Goal: Information Seeking & Learning: Learn about a topic

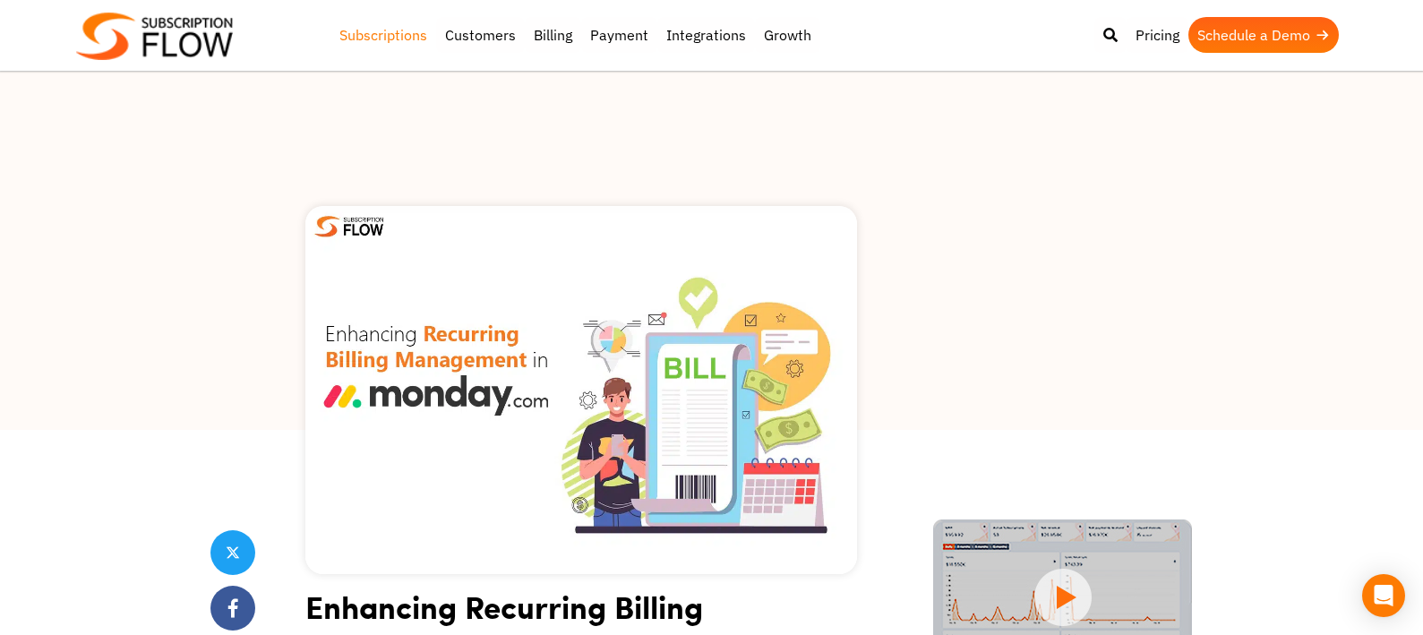
click at [389, 31] on link "Subscriptions" at bounding box center [384, 35] width 106 height 36
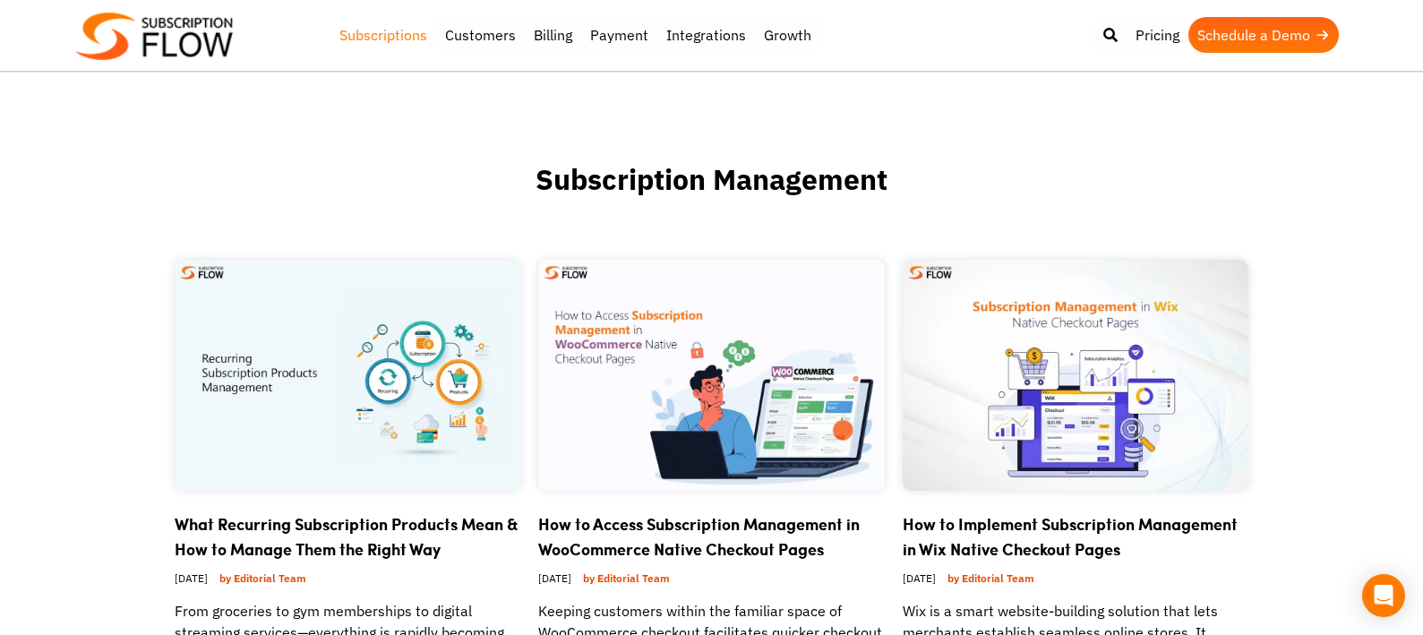
click at [193, 42] on img at bounding box center [154, 36] width 157 height 47
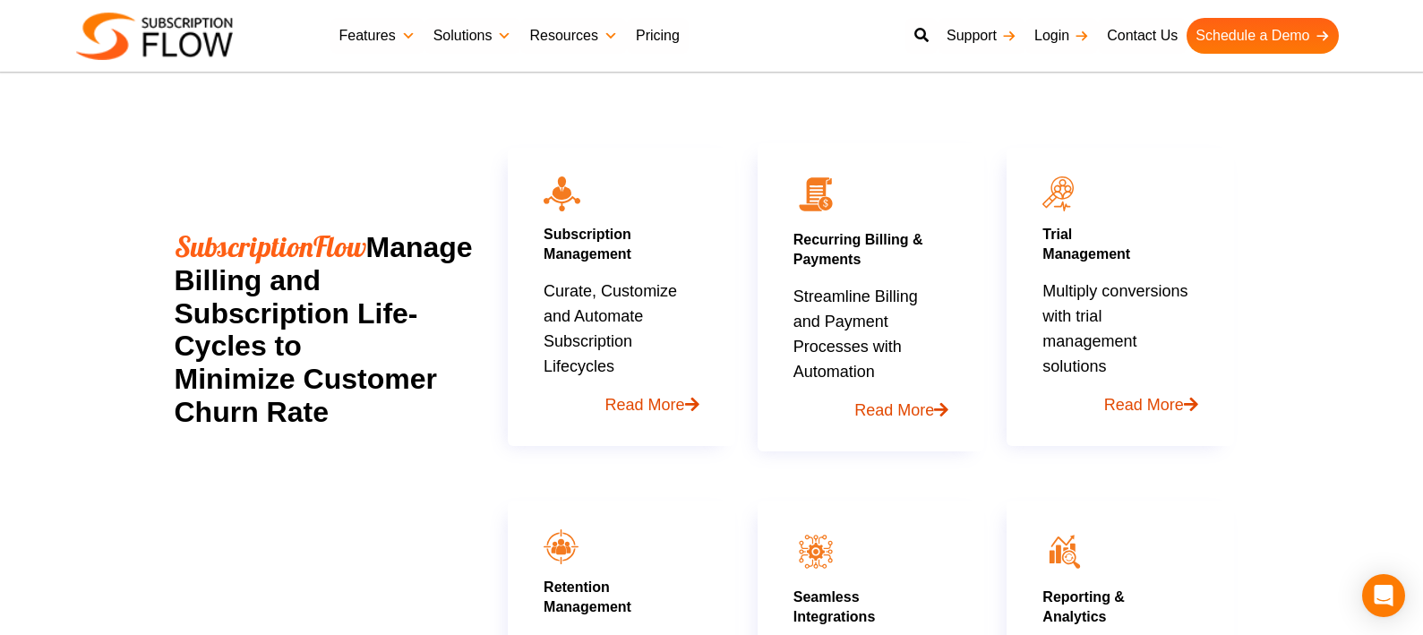
scroll to position [831, 0]
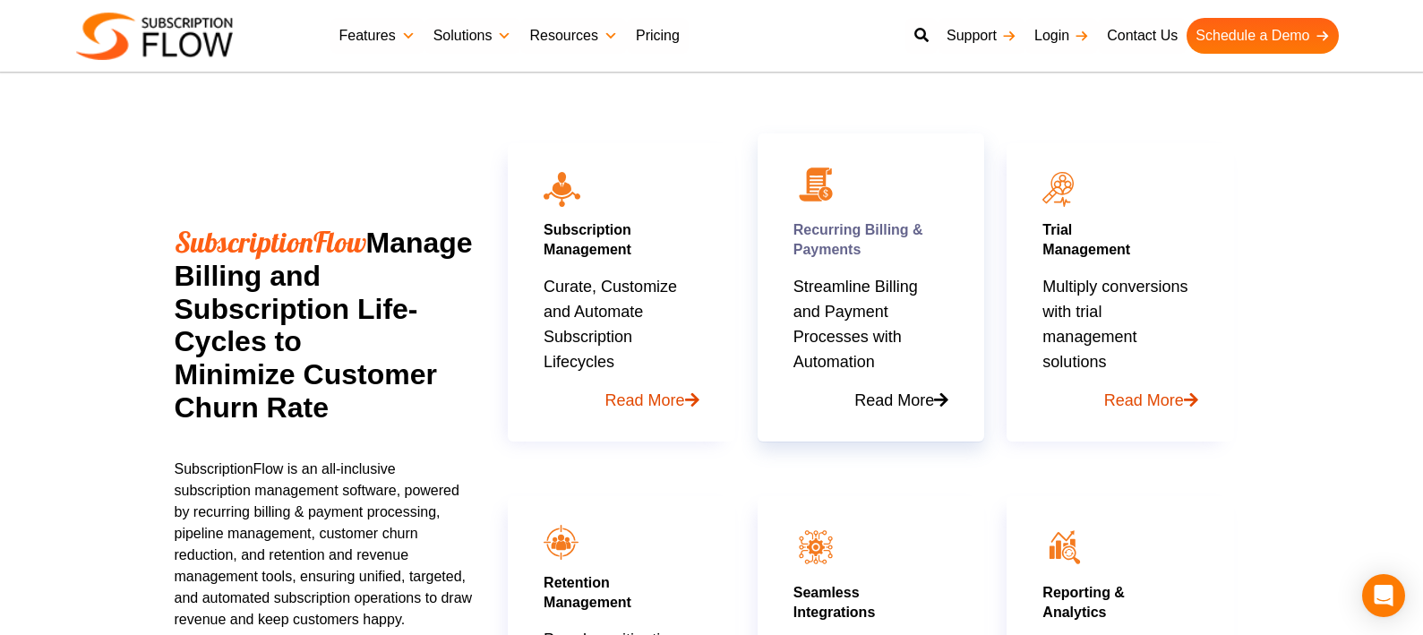
click at [896, 398] on link "Read More" at bounding box center [871, 393] width 155 height 39
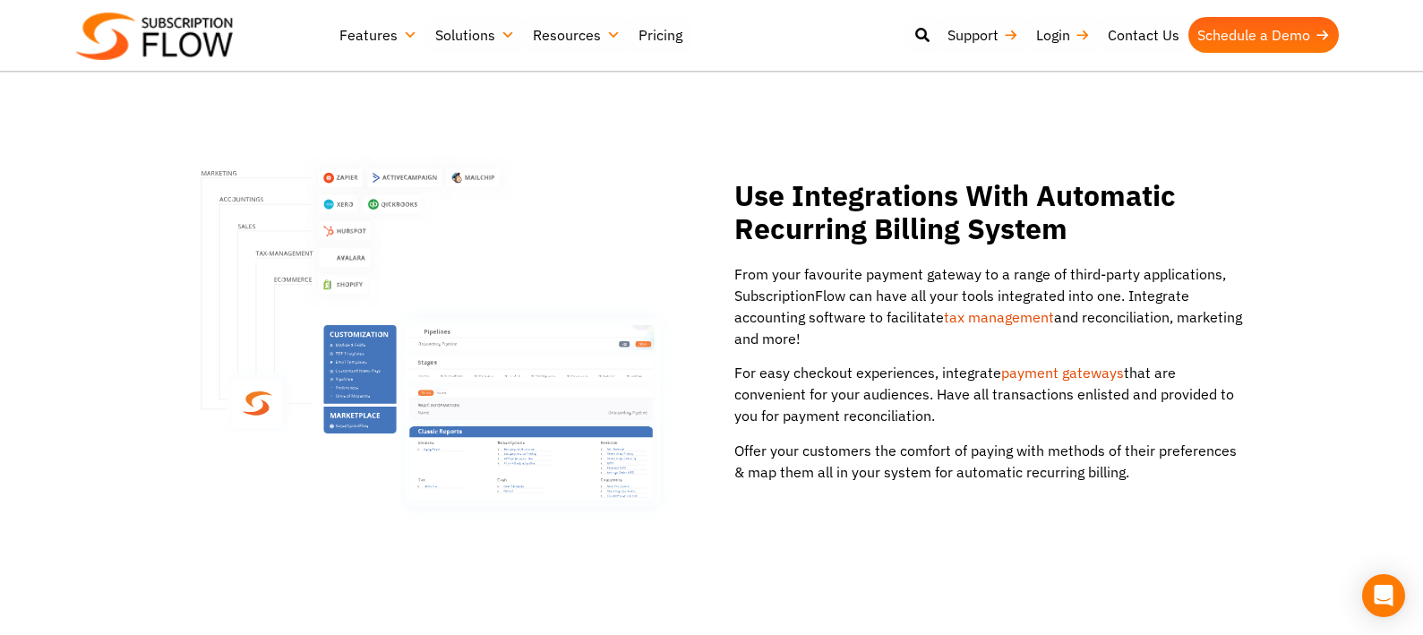
scroll to position [2658, 0]
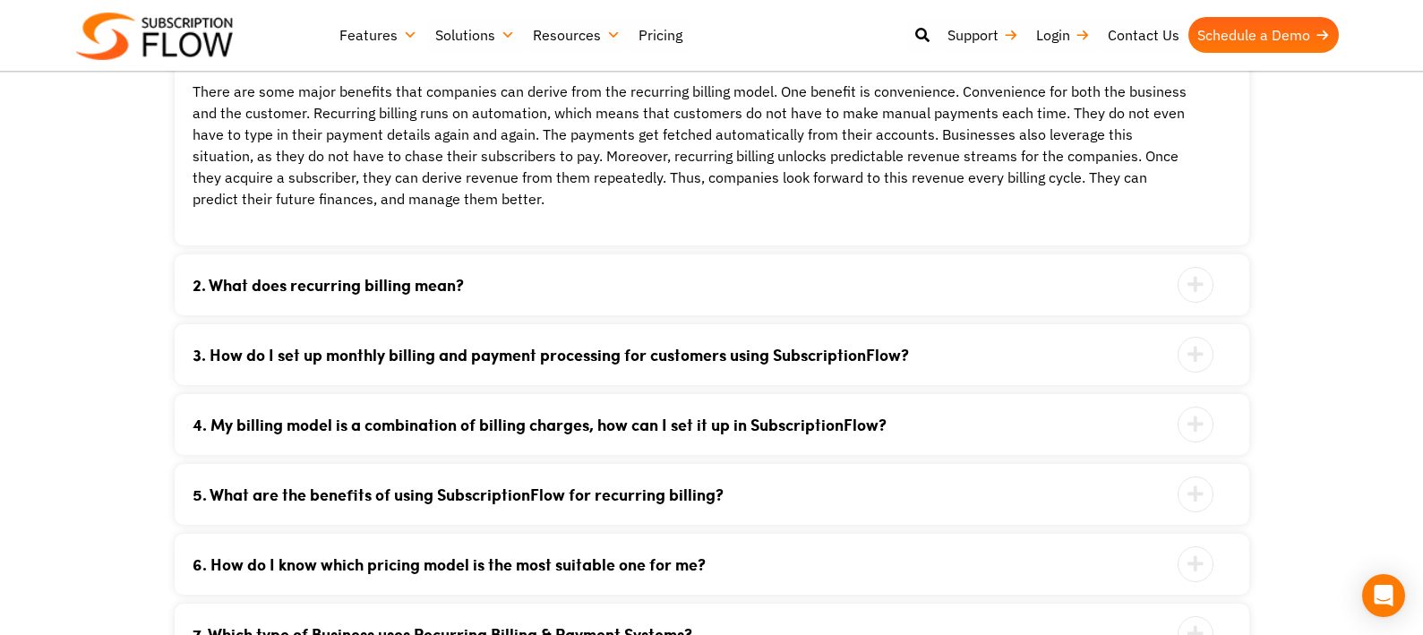
click at [207, 277] on link "2. What does recurring billing mean?" at bounding box center [690, 285] width 994 height 16
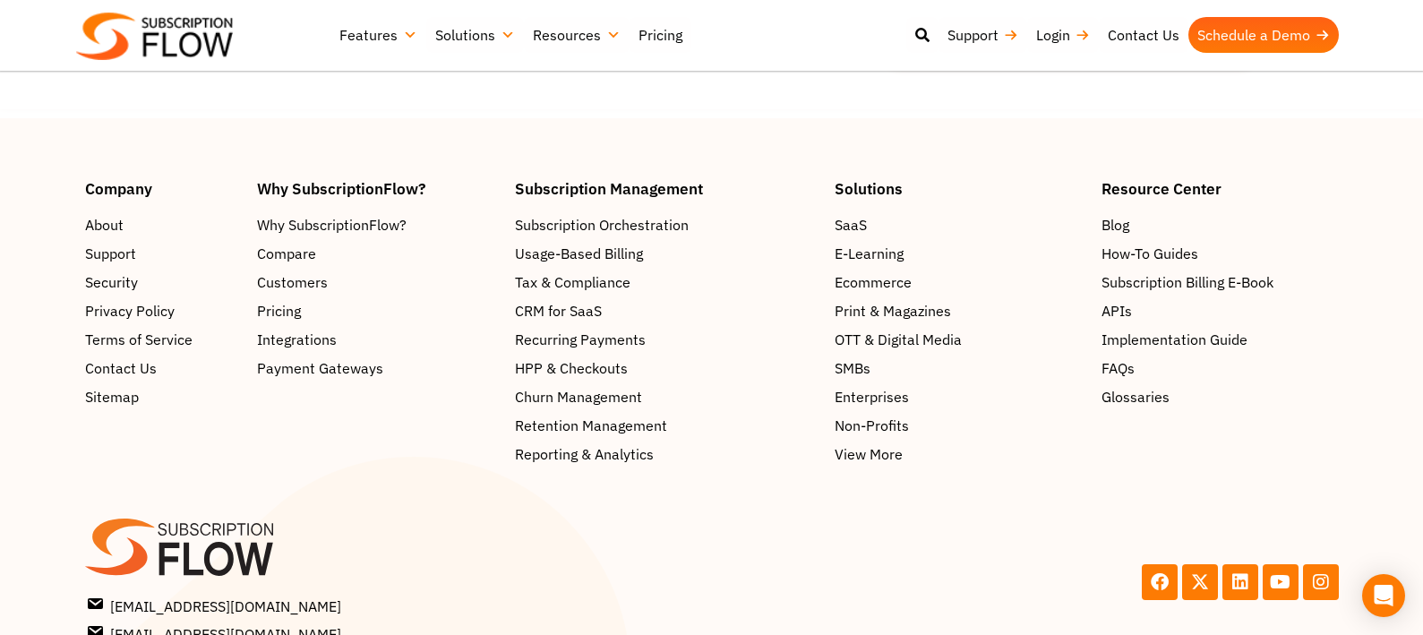
scroll to position [4671, 0]
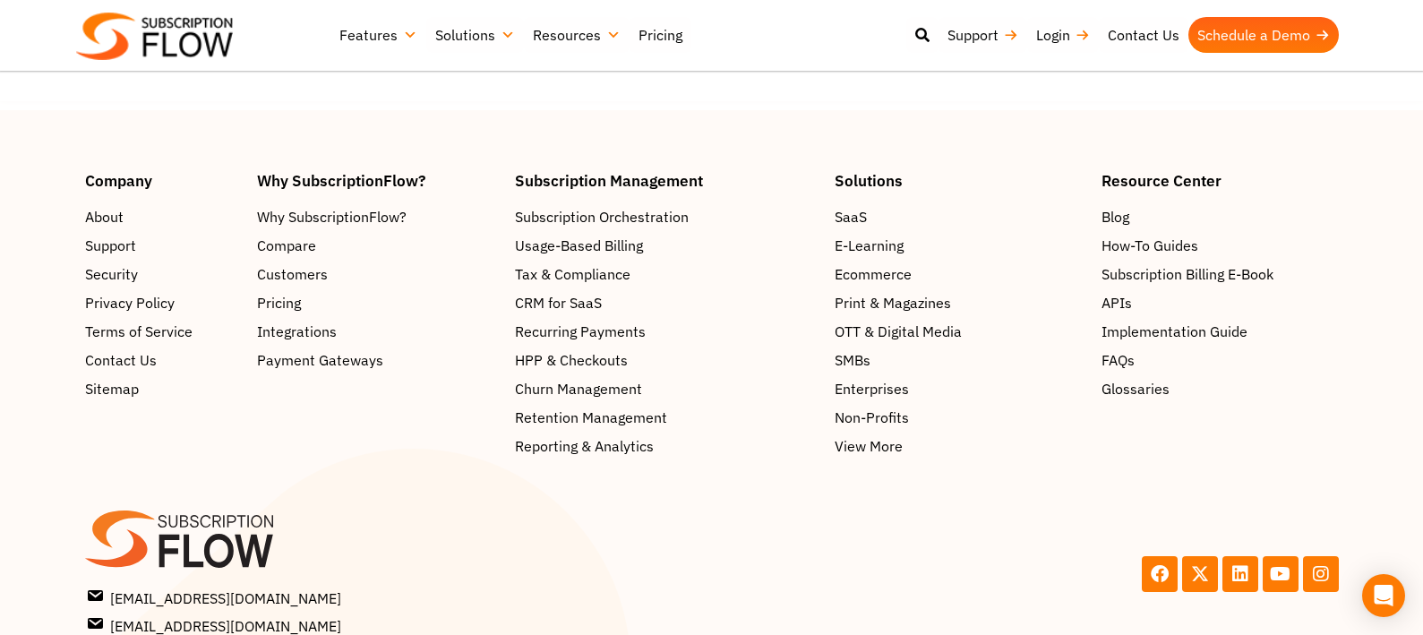
click at [663, 205] on div "Subscription Management" at bounding box center [666, 189] width 302 height 33
click at [659, 219] on span "Subscription Orchestration" at bounding box center [606, 216] width 174 height 21
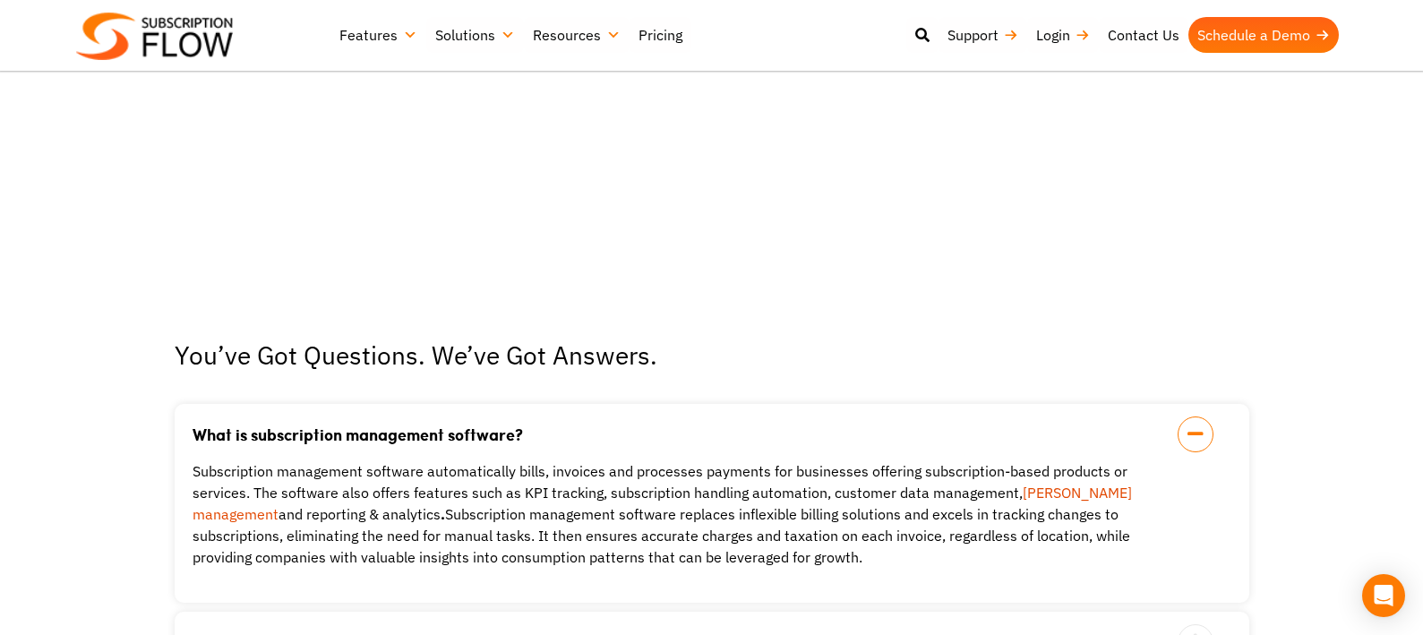
scroll to position [4793, 0]
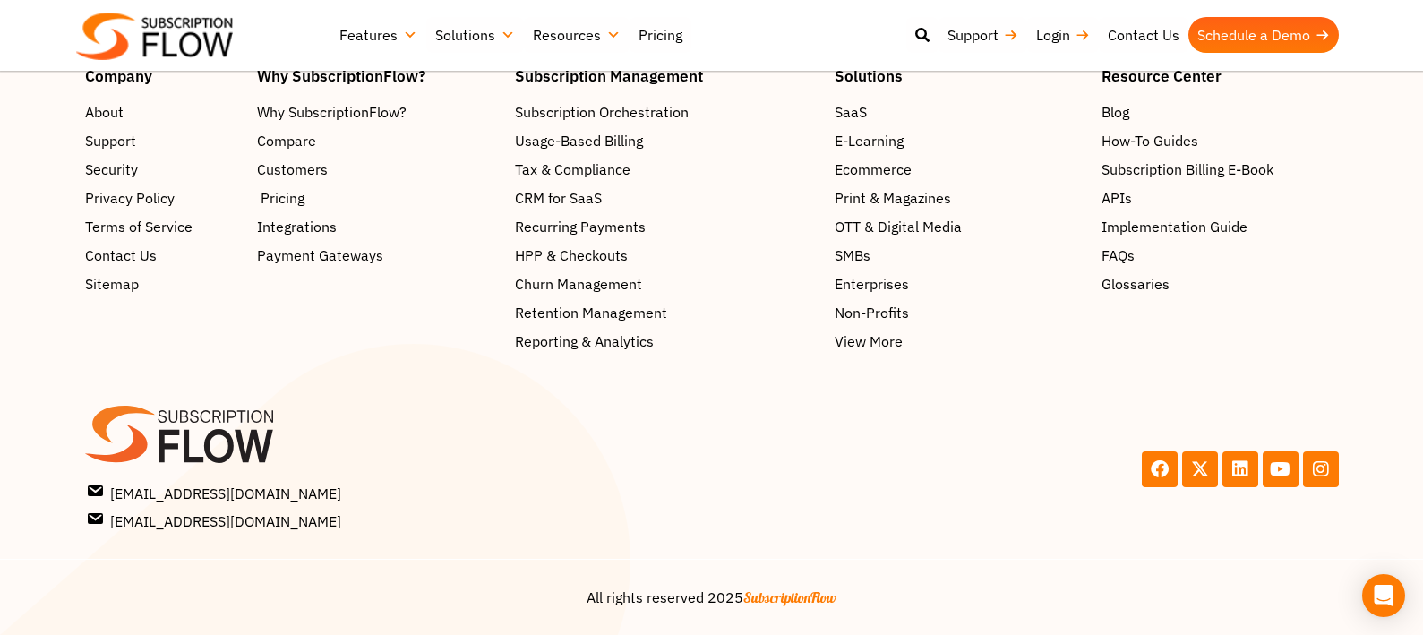
click at [282, 202] on span "Pricing" at bounding box center [283, 197] width 44 height 21
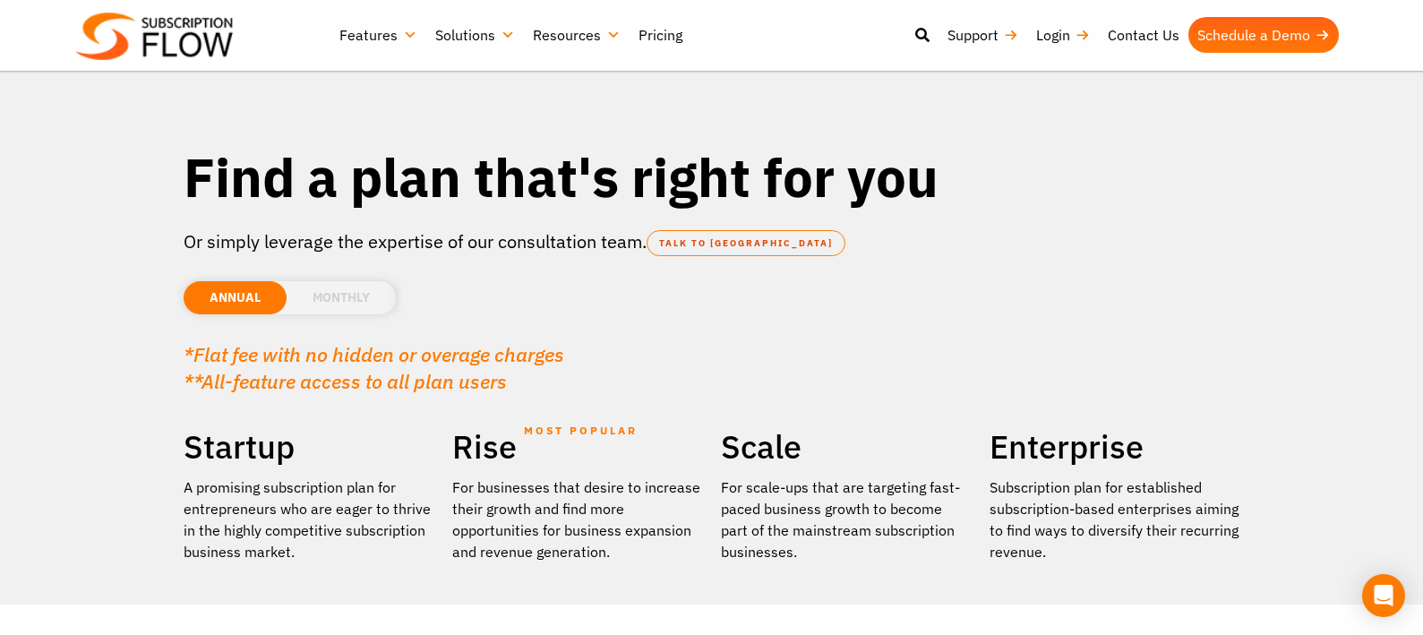
click at [352, 296] on li "MONTHLY" at bounding box center [341, 297] width 109 height 33
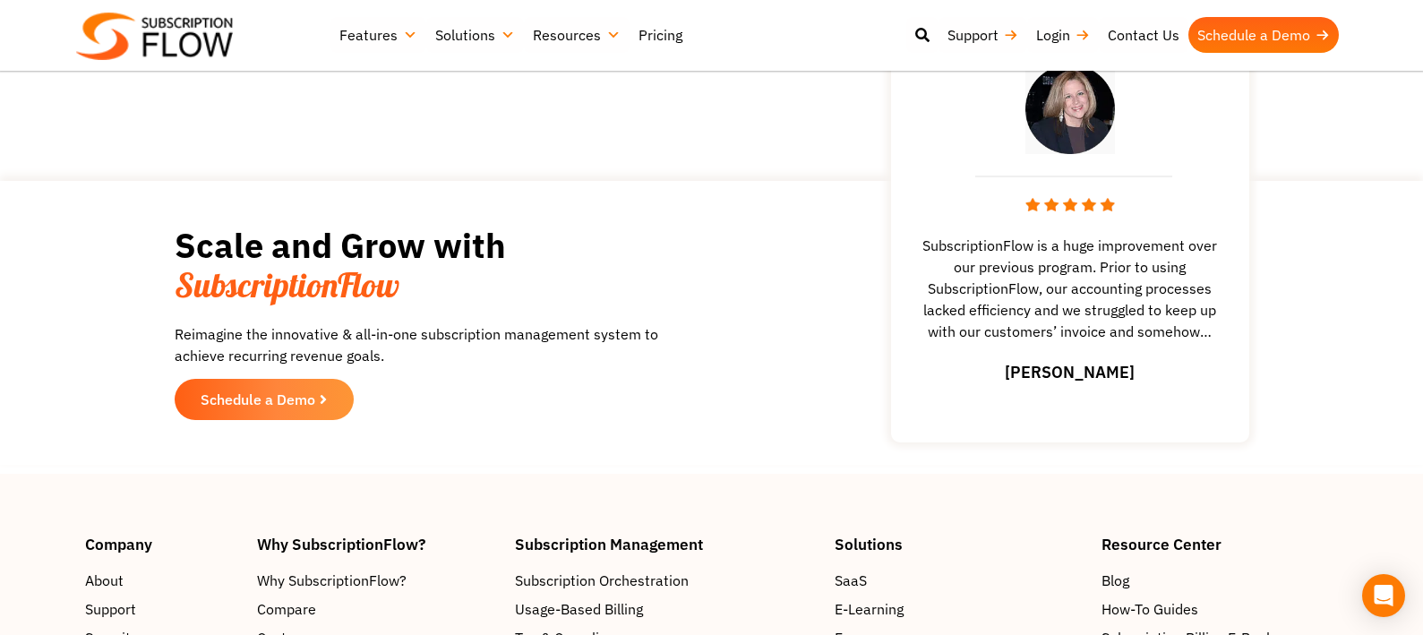
scroll to position [2928, 0]
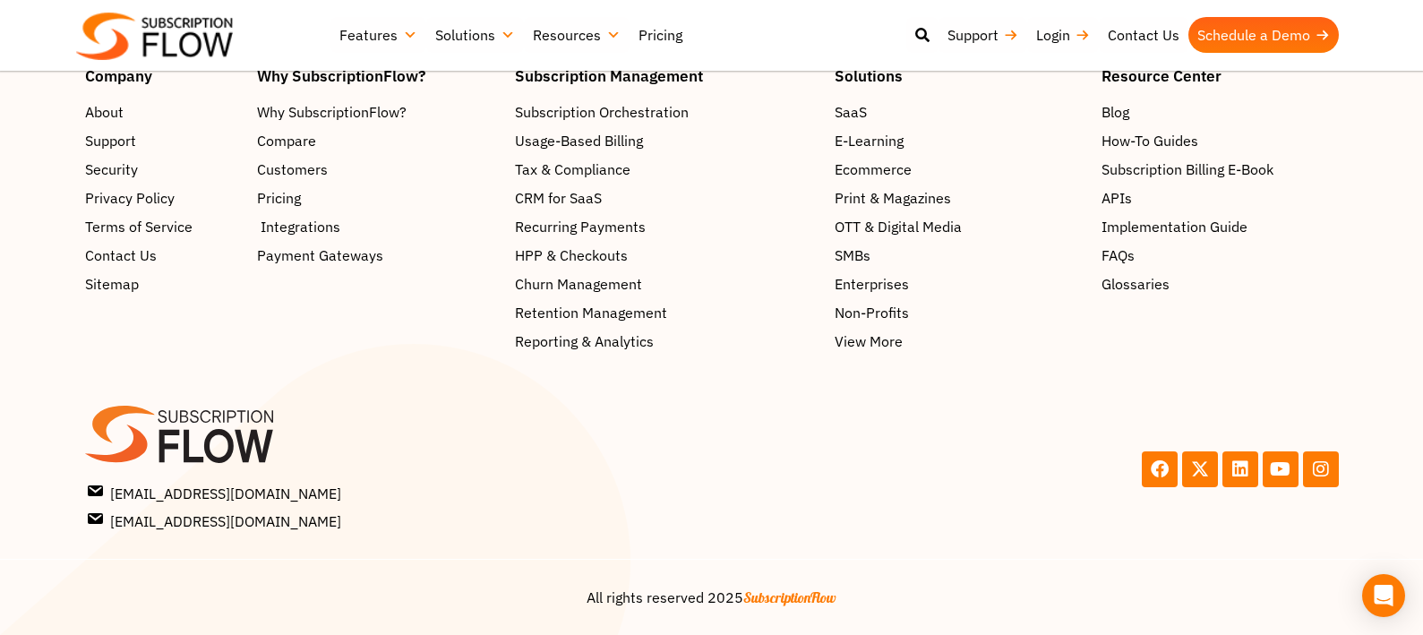
click at [286, 230] on span "Integrations" at bounding box center [301, 226] width 80 height 21
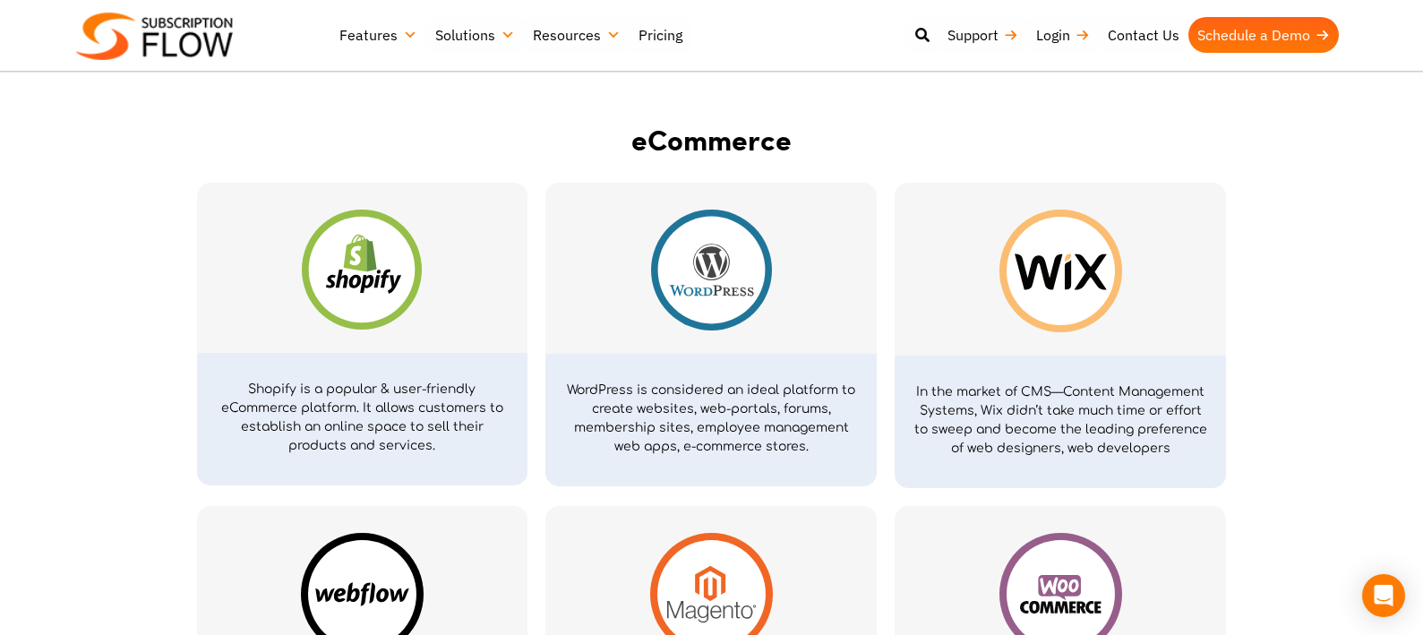
scroll to position [842, 0]
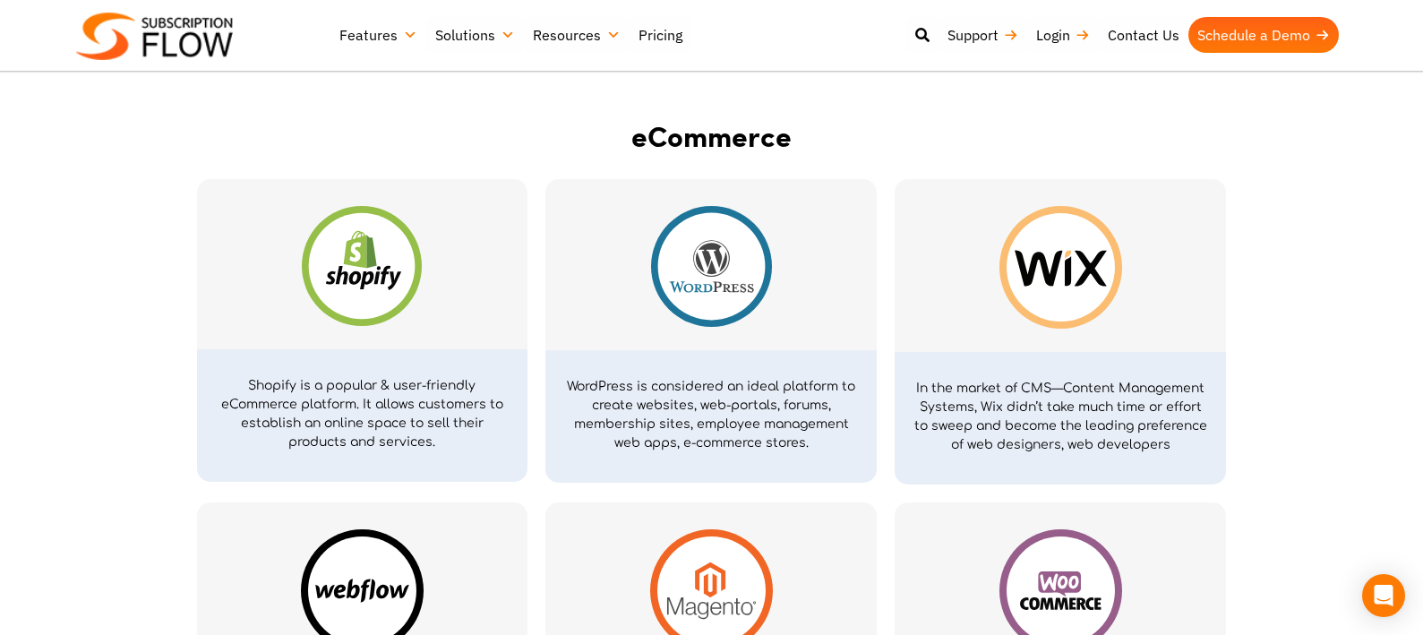
click at [379, 262] on img at bounding box center [362, 266] width 120 height 120
